Goal: Navigation & Orientation: Find specific page/section

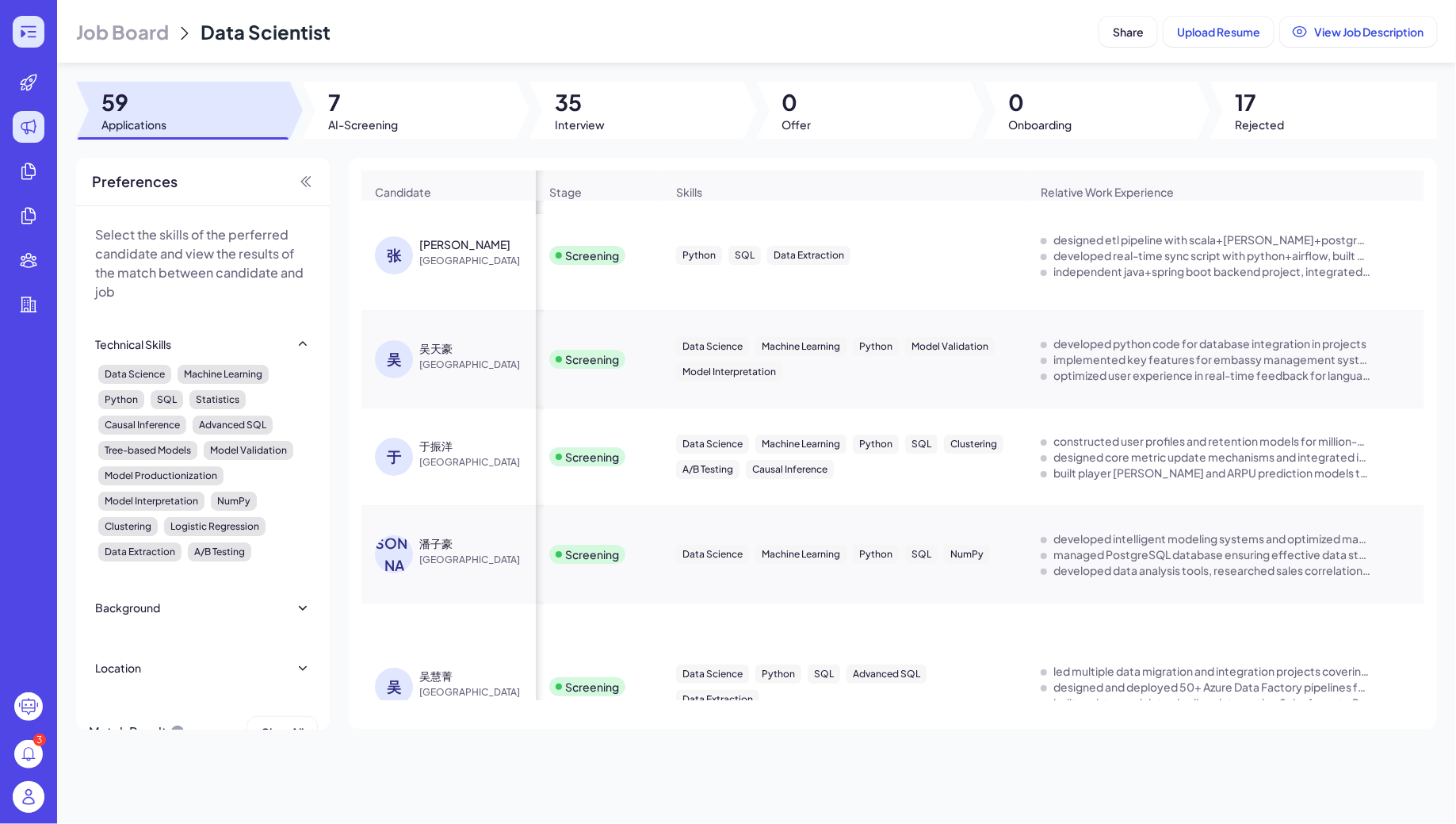
scroll to position [0, 1045]
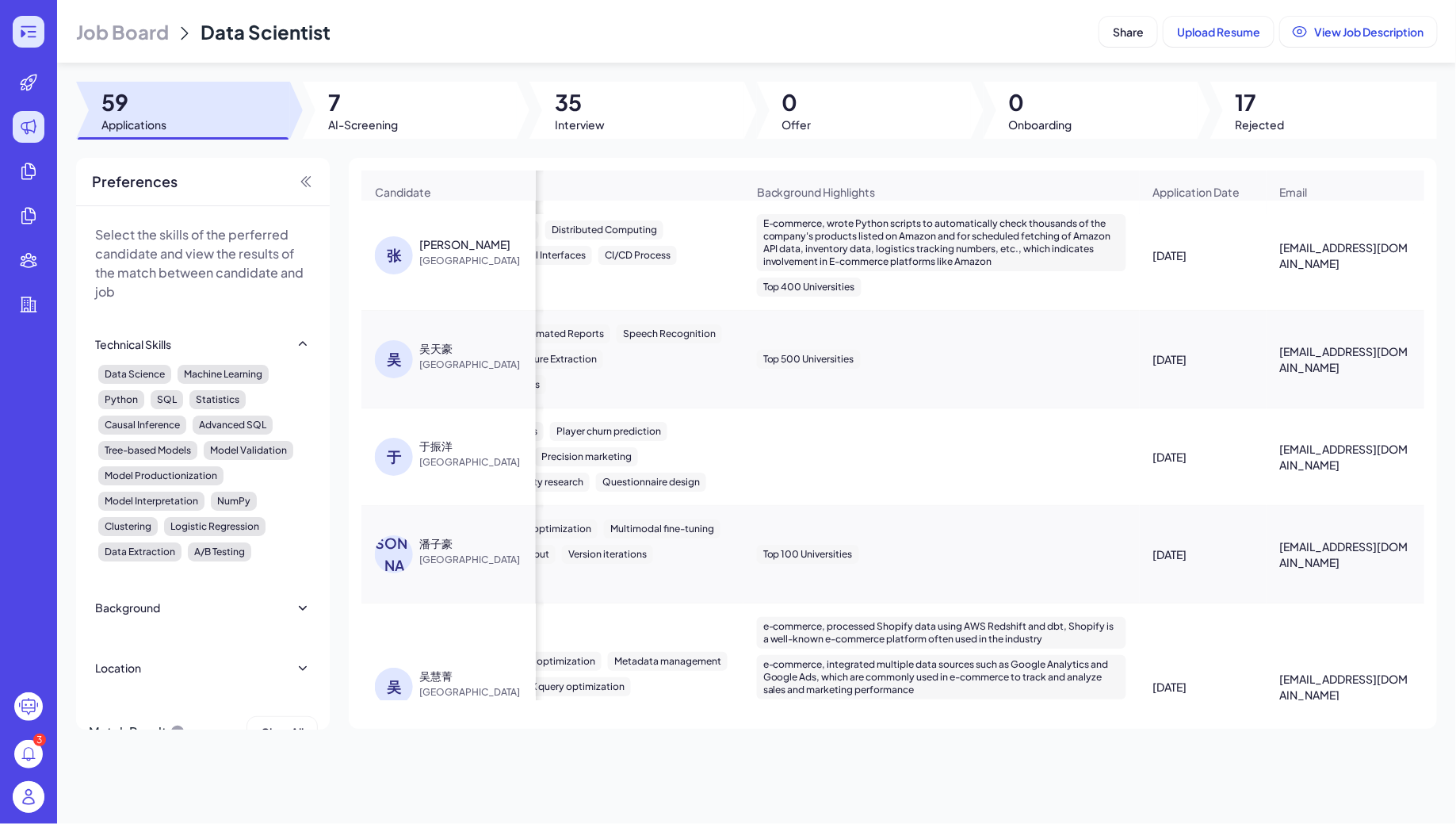
click at [27, 33] on icon at bounding box center [29, 31] width 19 height 19
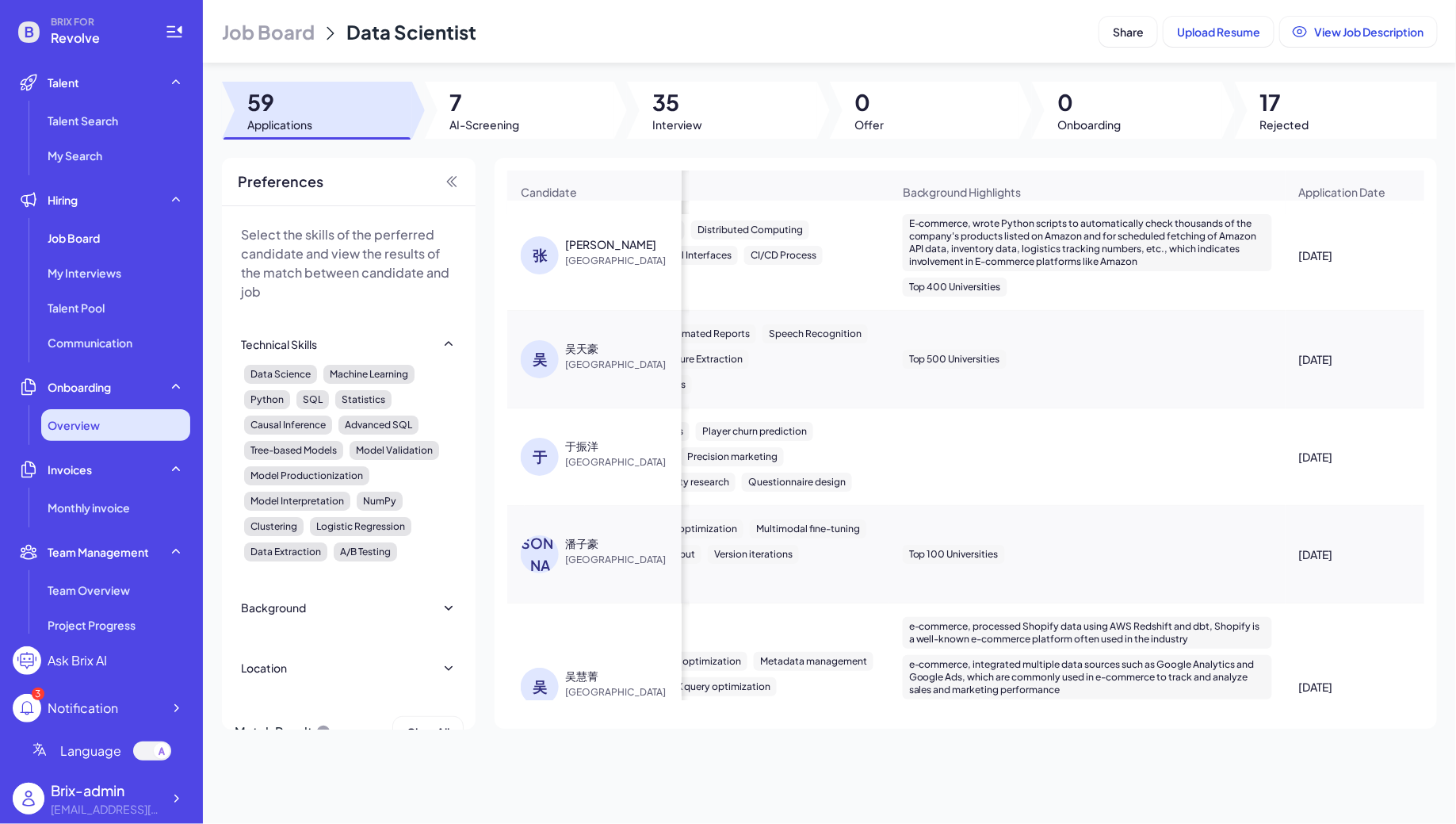
scroll to position [268, 0]
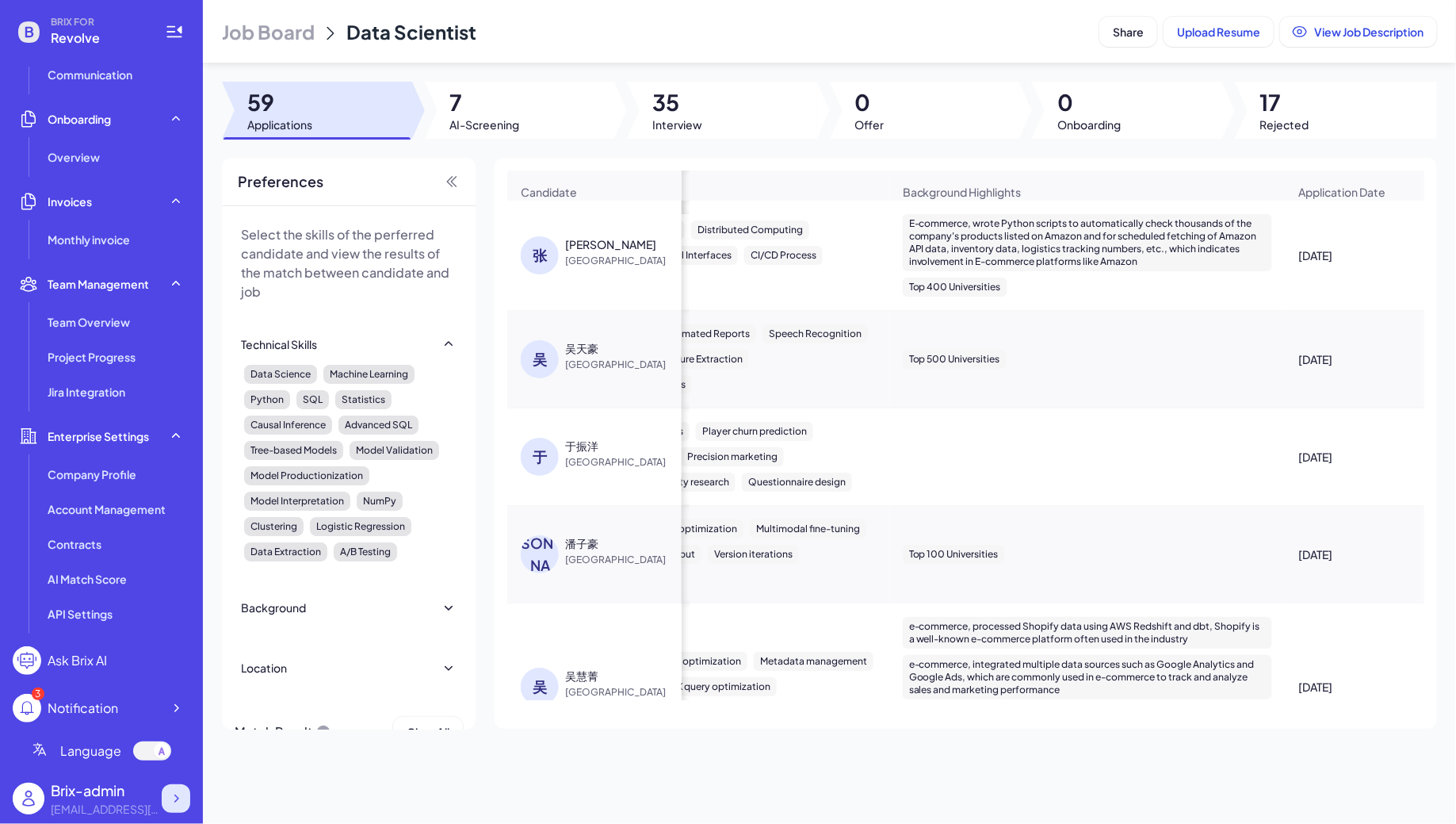
click at [187, 806] on div at bounding box center [176, 798] width 29 height 29
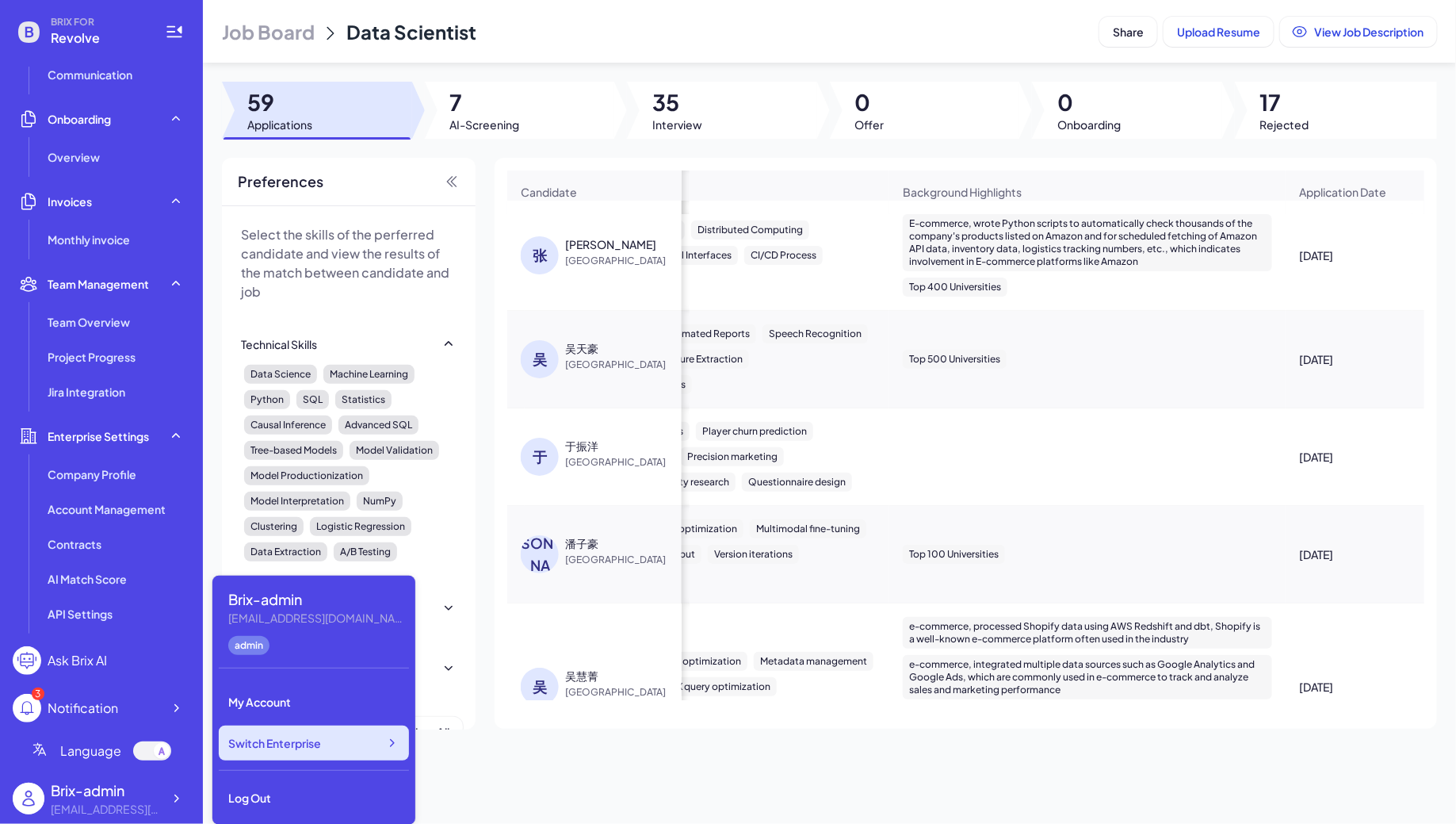
click at [323, 747] on div "Switch Enterprise" at bounding box center [314, 743] width 190 height 35
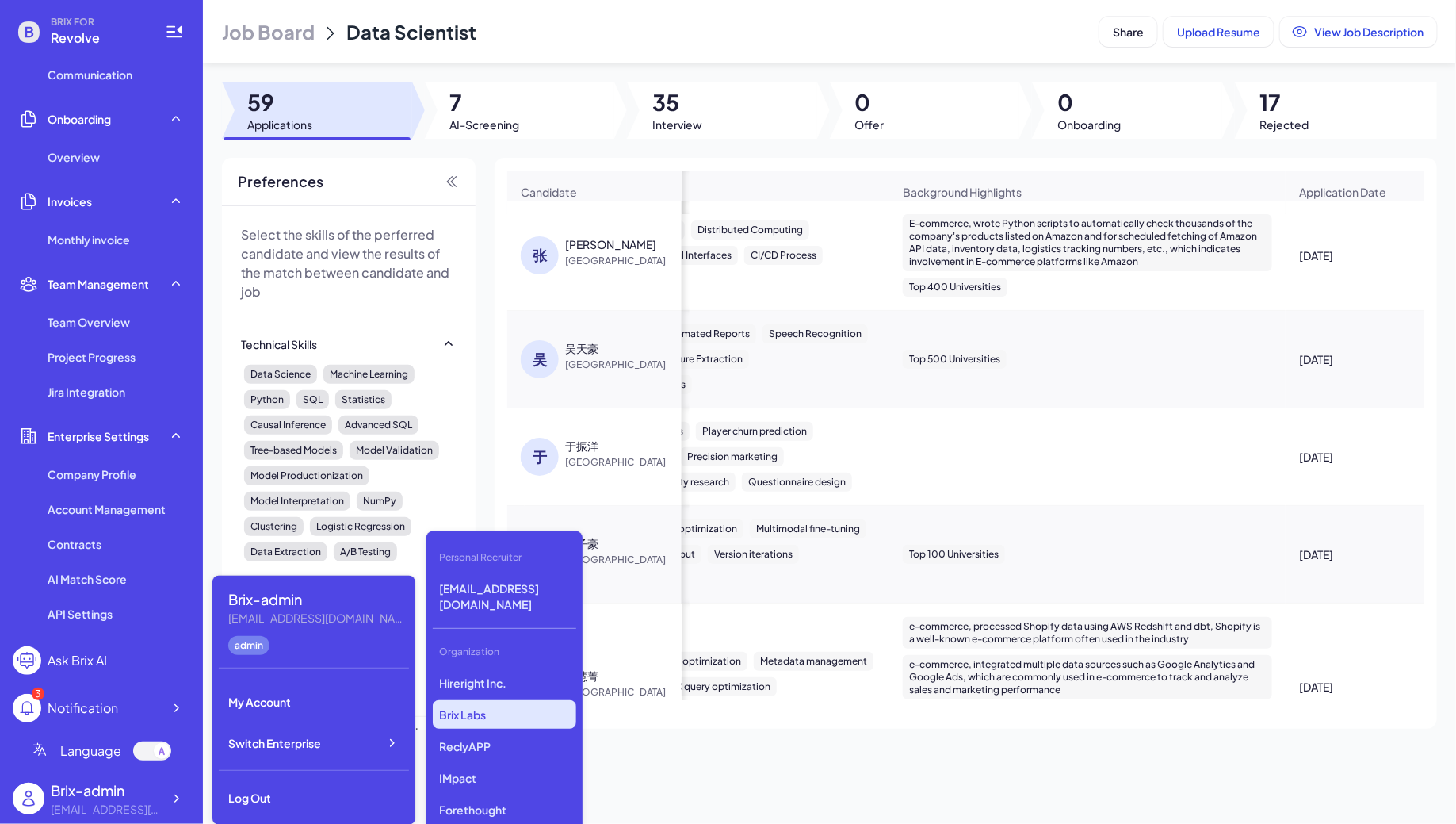
scroll to position [4276, 0]
click at [497, 780] on div "Hireright Inc. Brix Labs ReclyAPP IMpact Forethought Glow Art Jobright Serif AI…" at bounding box center [504, 748] width 144 height 158
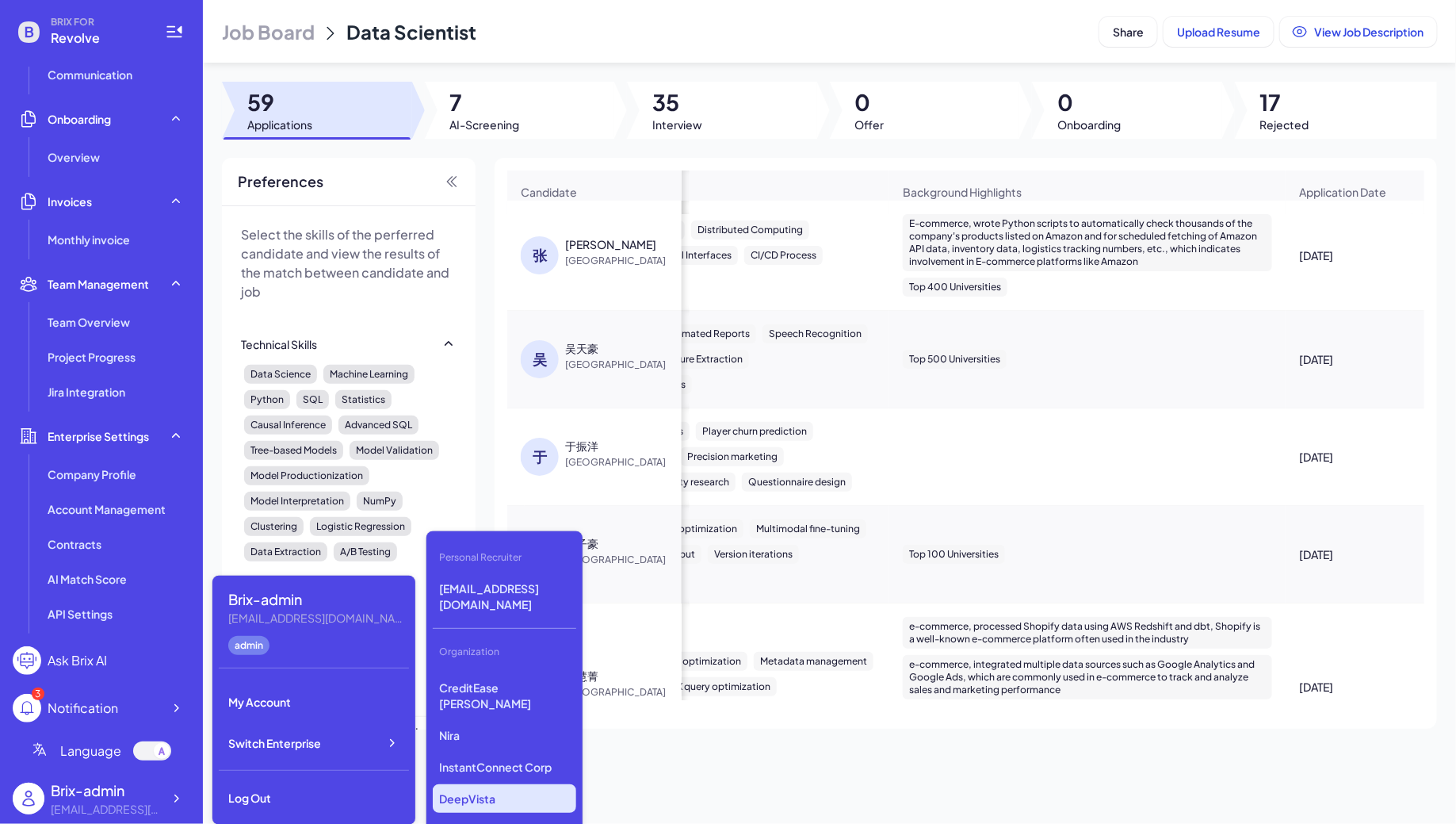
click at [489, 784] on p "DeepVista" at bounding box center [504, 798] width 144 height 29
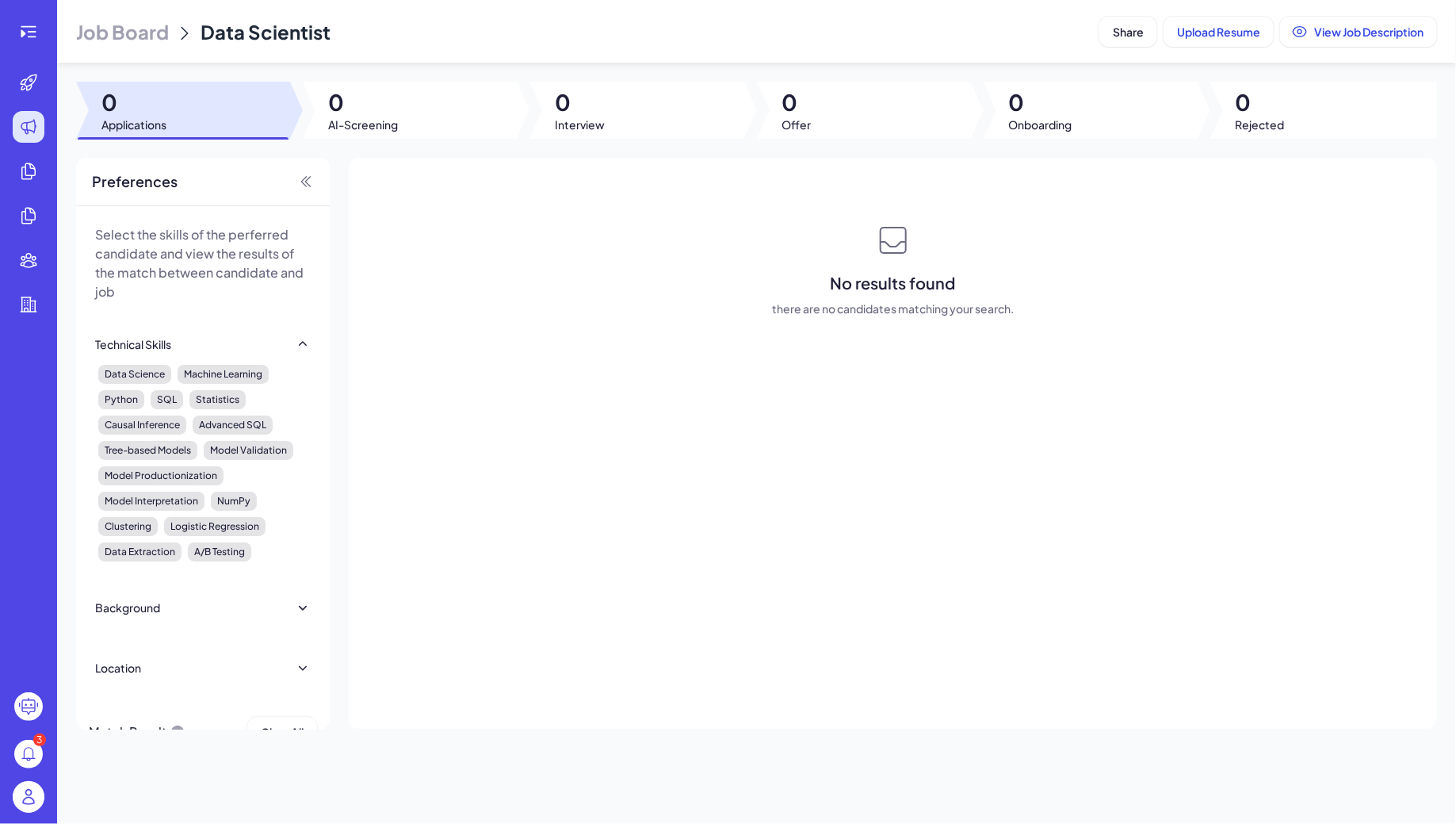
click at [159, 30] on span "Job Board" at bounding box center [122, 31] width 92 height 26
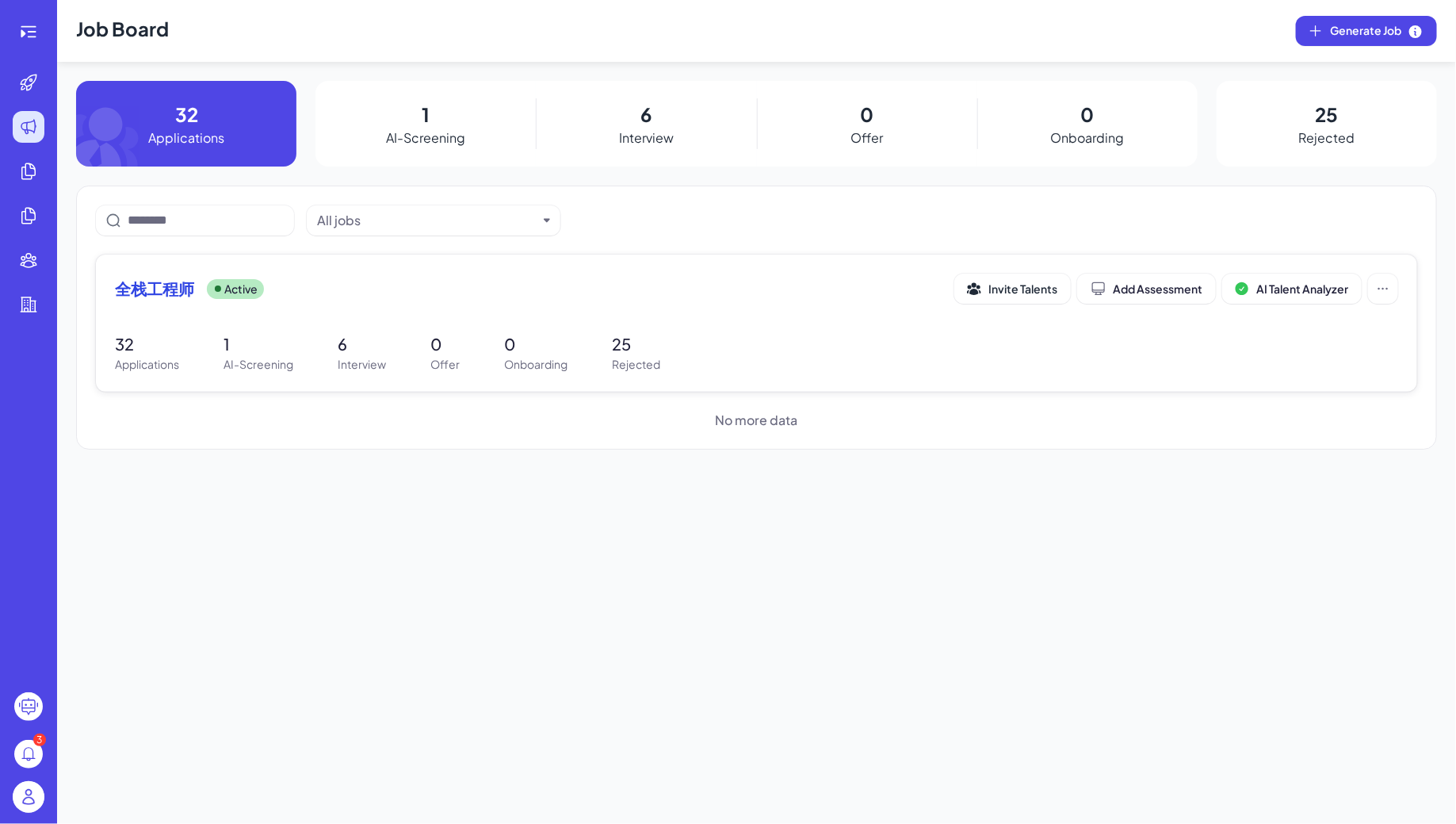
click at [362, 308] on div "全栈工程师 Active Invite Talents Add Assessment AI Talent Analyzer" at bounding box center [756, 293] width 1283 height 40
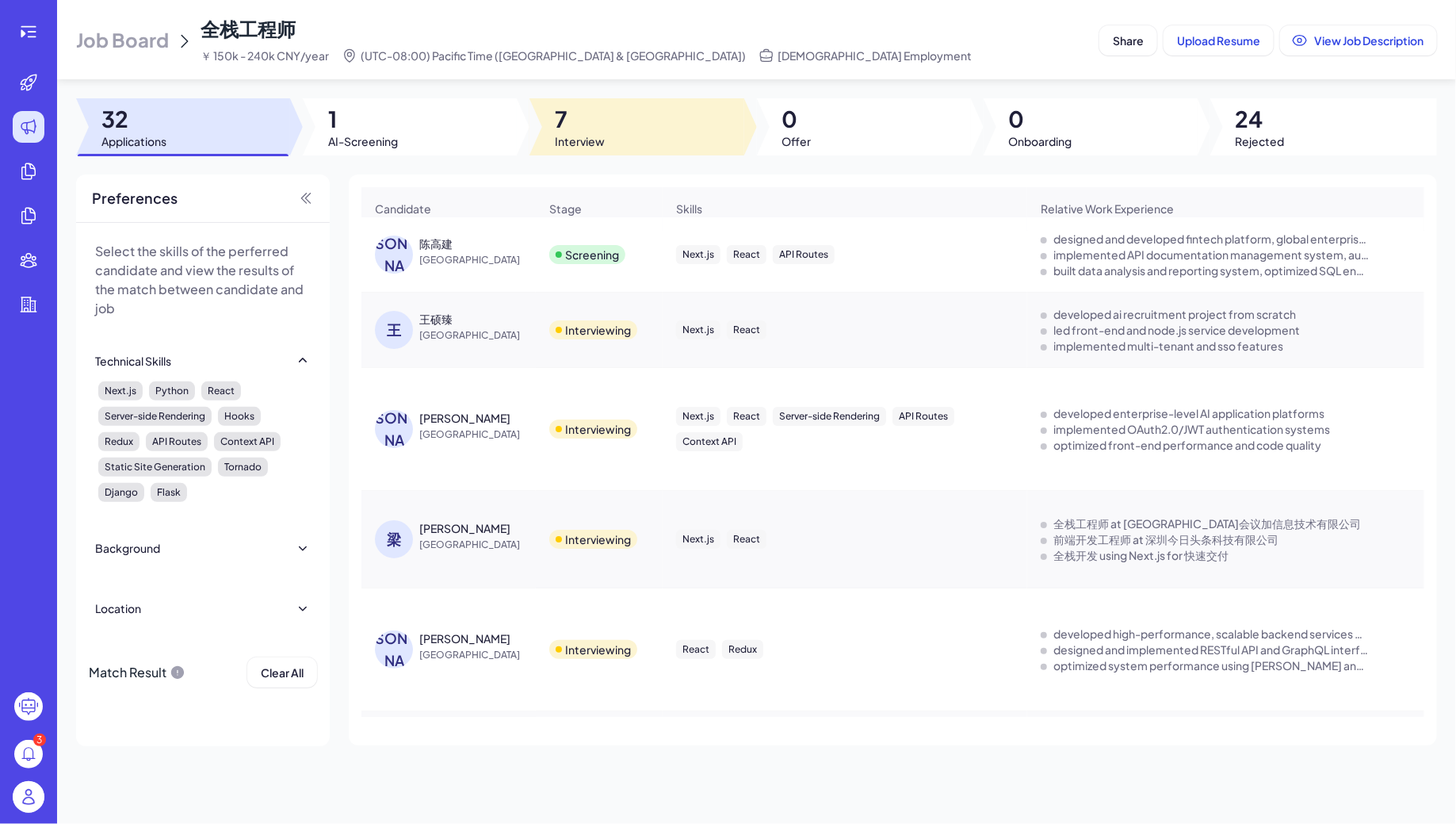
click at [612, 111] on div at bounding box center [636, 127] width 214 height 57
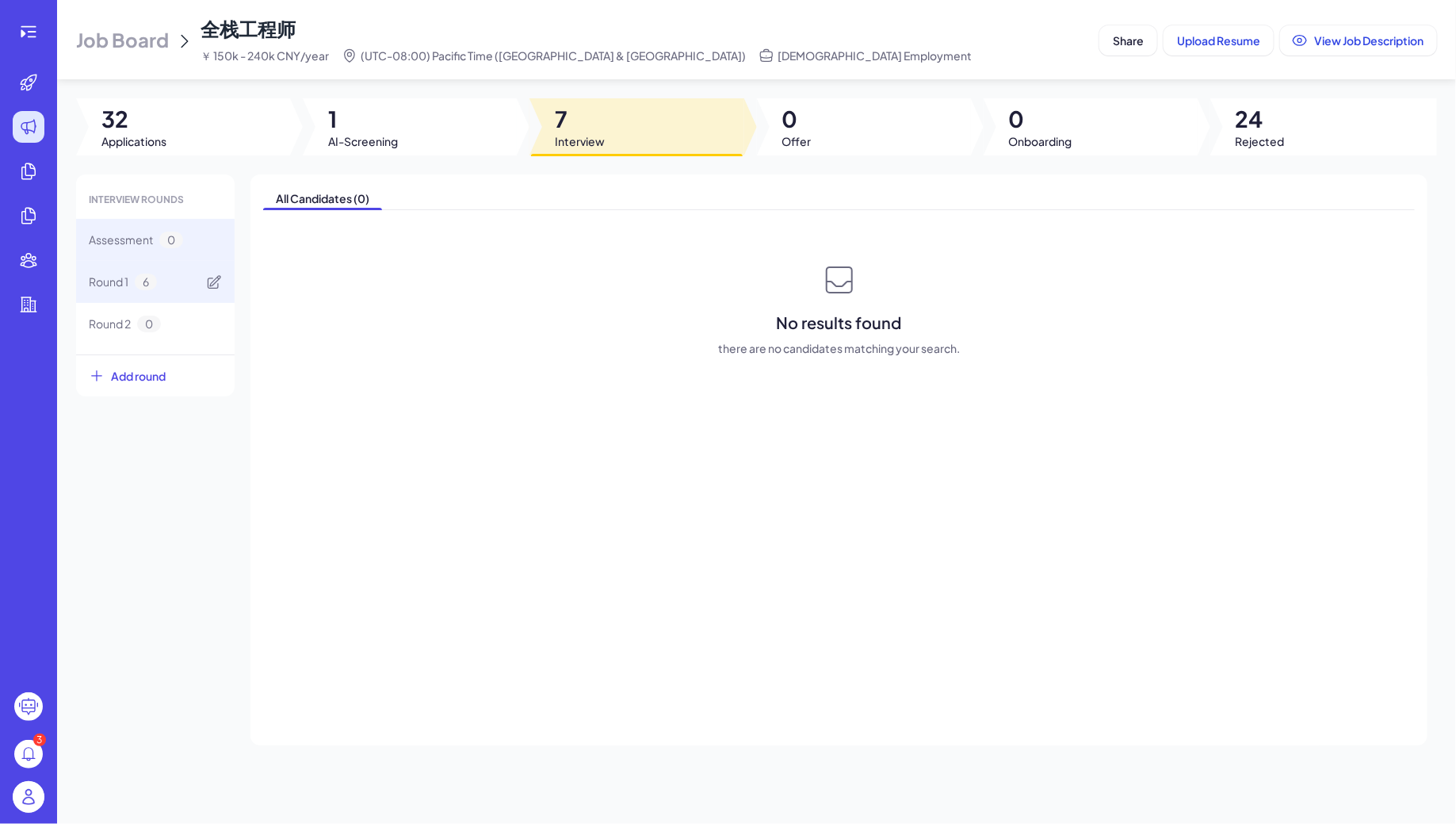
click at [153, 297] on div "Round 1 6" at bounding box center [155, 282] width 158 height 42
